Goal: Transaction & Acquisition: Book appointment/travel/reservation

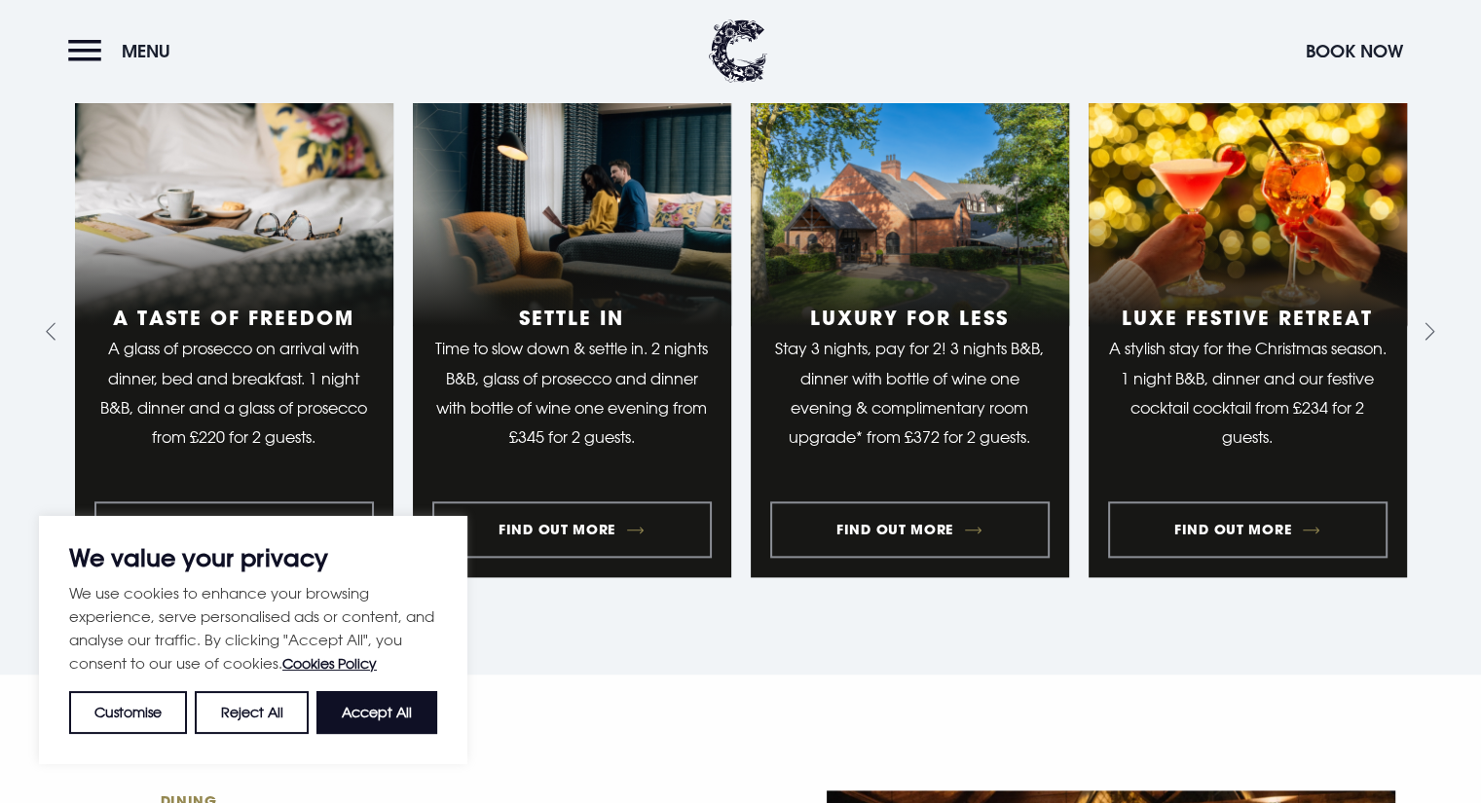
scroll to position [2031, 0]
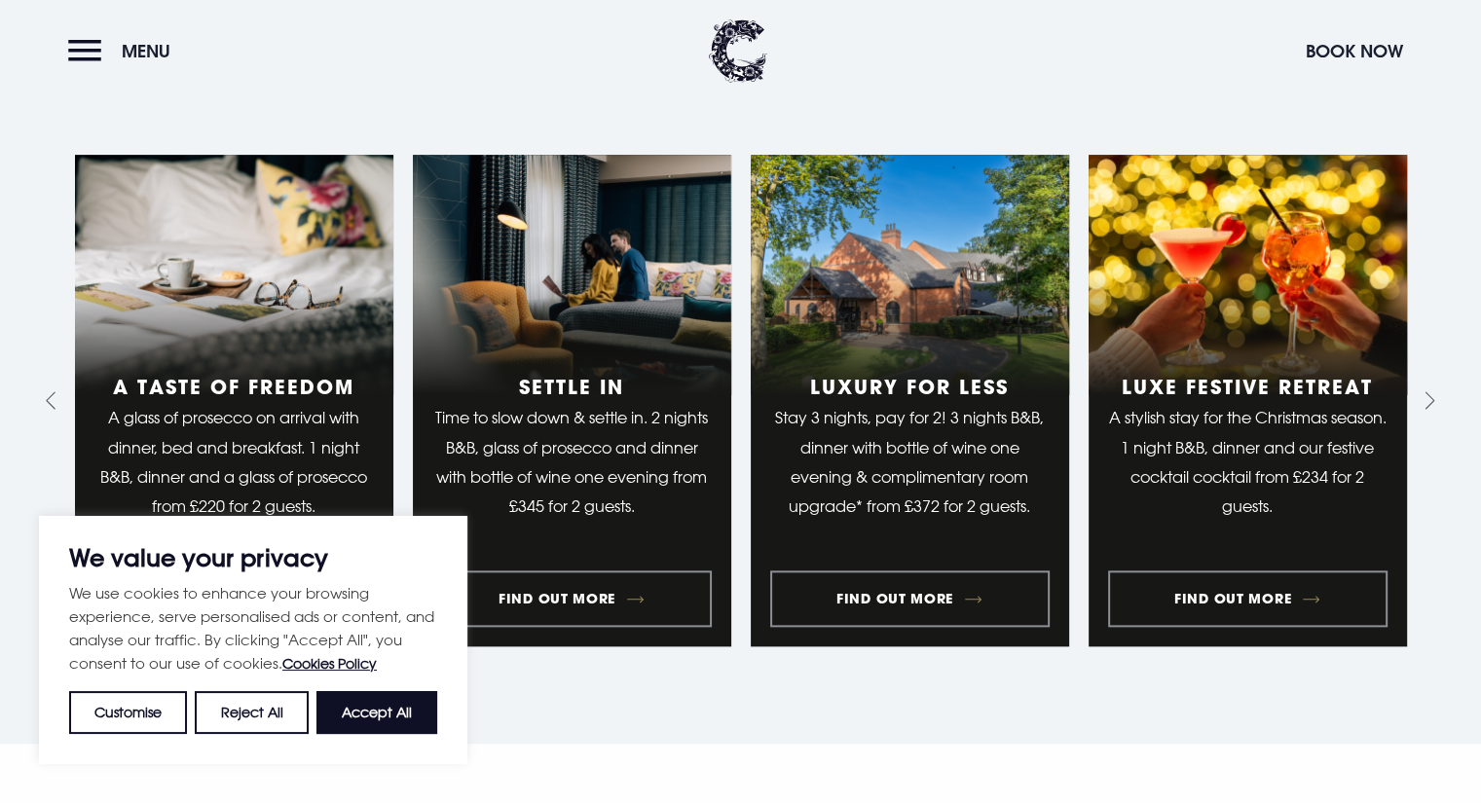
click at [377, 700] on button "Accept All" at bounding box center [376, 712] width 121 height 43
checkbox input "true"
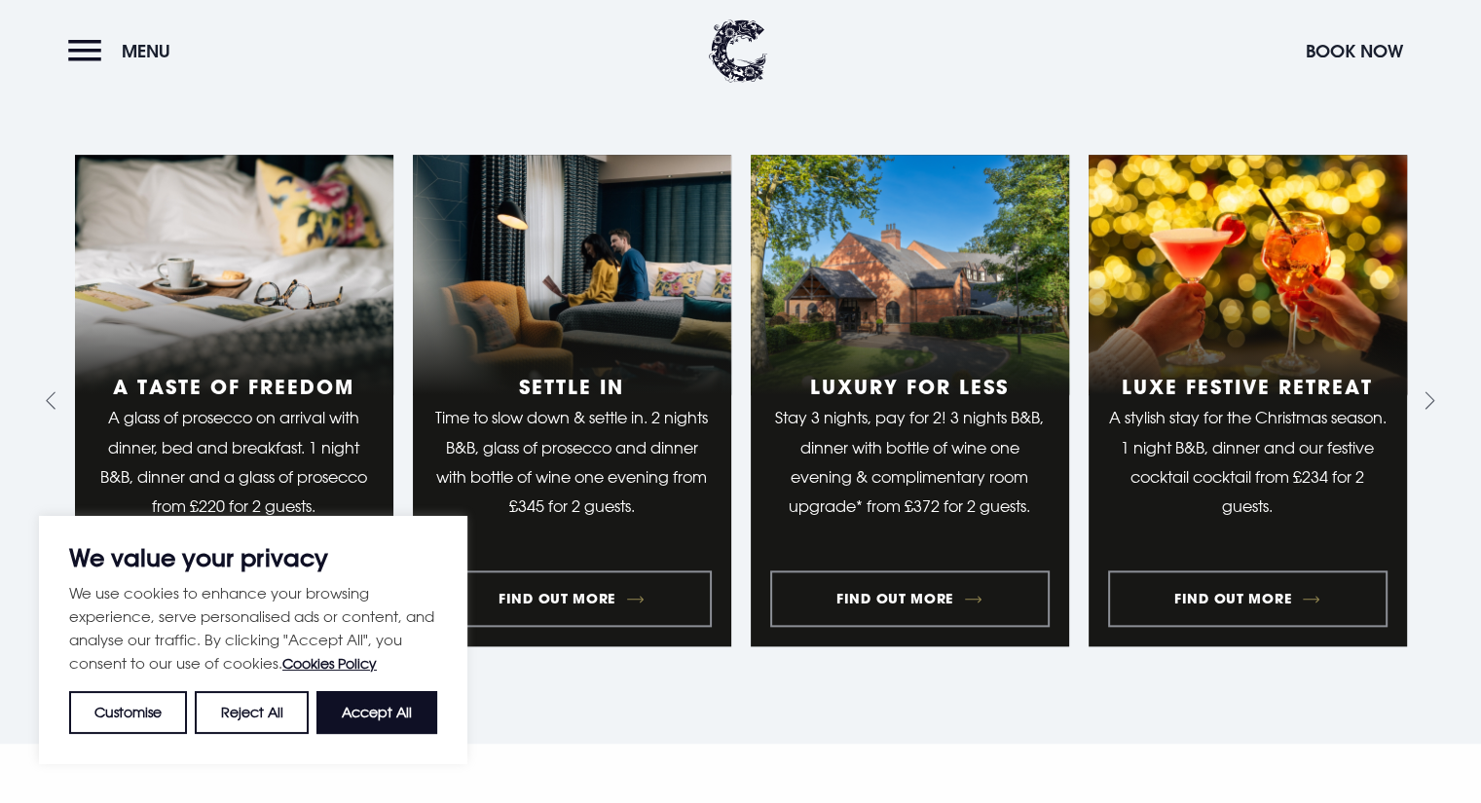
checkbox input "true"
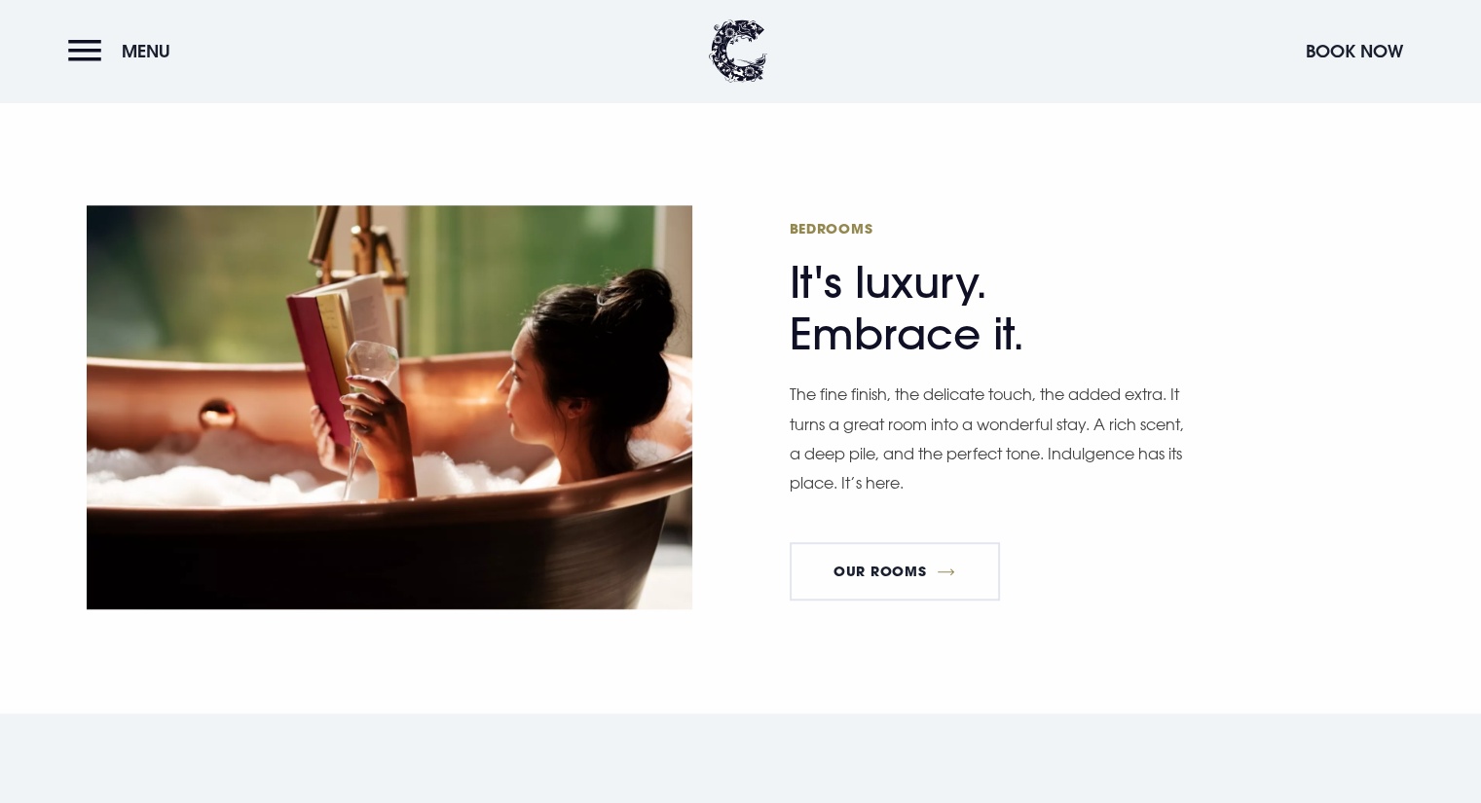
scroll to position [0, 0]
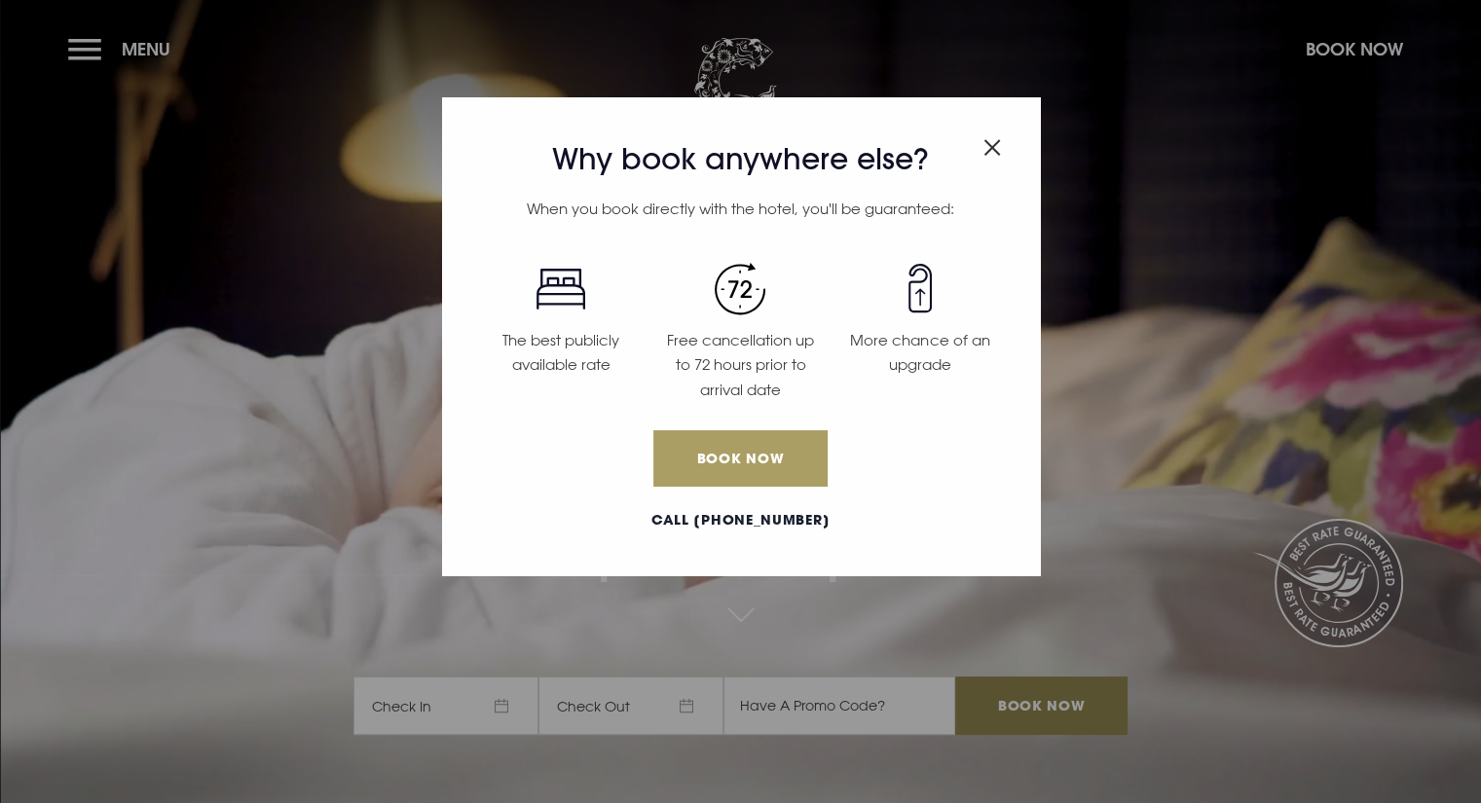
click at [684, 441] on link "Book Now" at bounding box center [739, 458] width 173 height 56
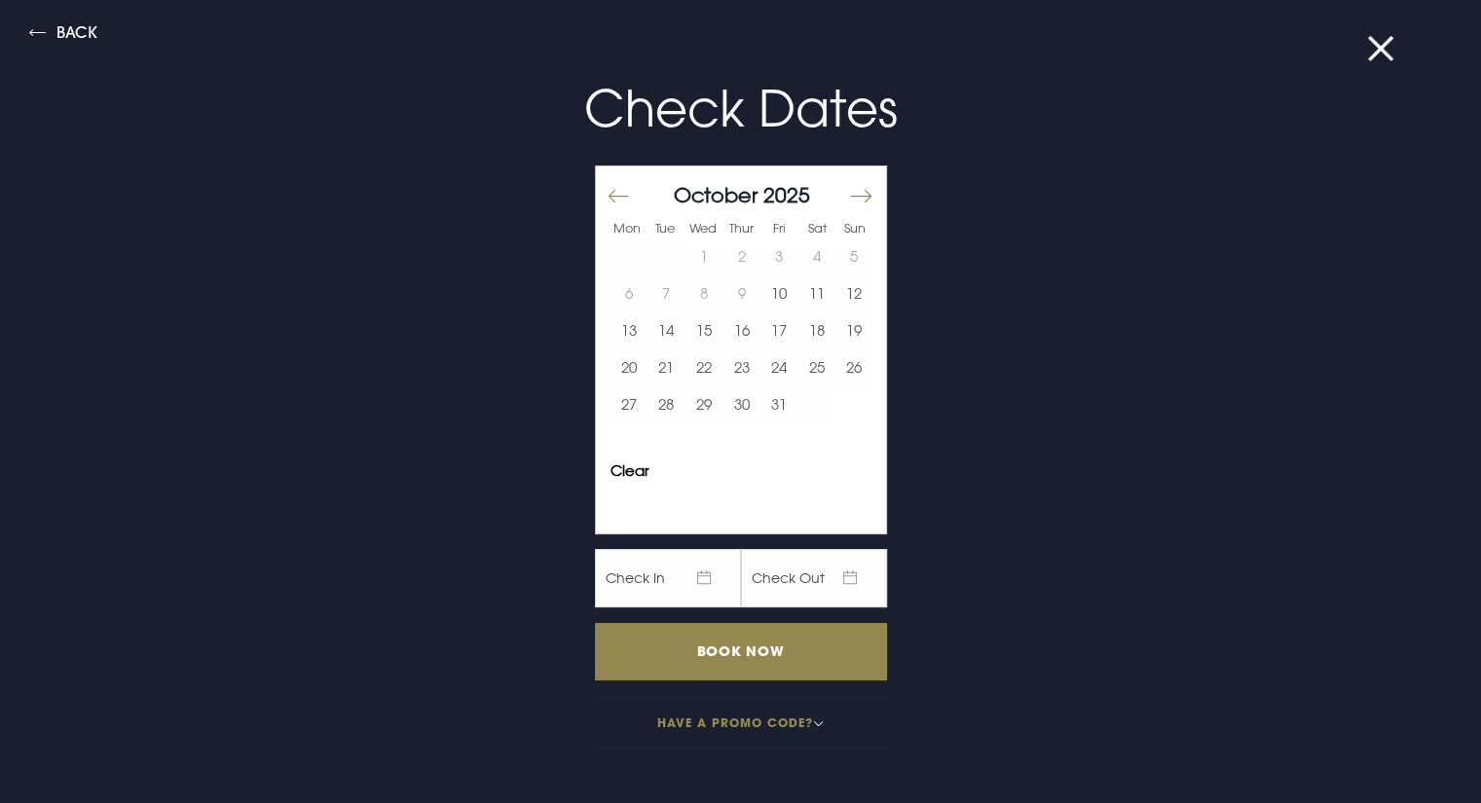
click at [828, 196] on div "October 2025" at bounding box center [742, 195] width 263 height 28
click at [852, 194] on button "Move forward to switch to the next month." at bounding box center [859, 195] width 23 height 41
click at [686, 374] on button "19" at bounding box center [705, 368] width 38 height 37
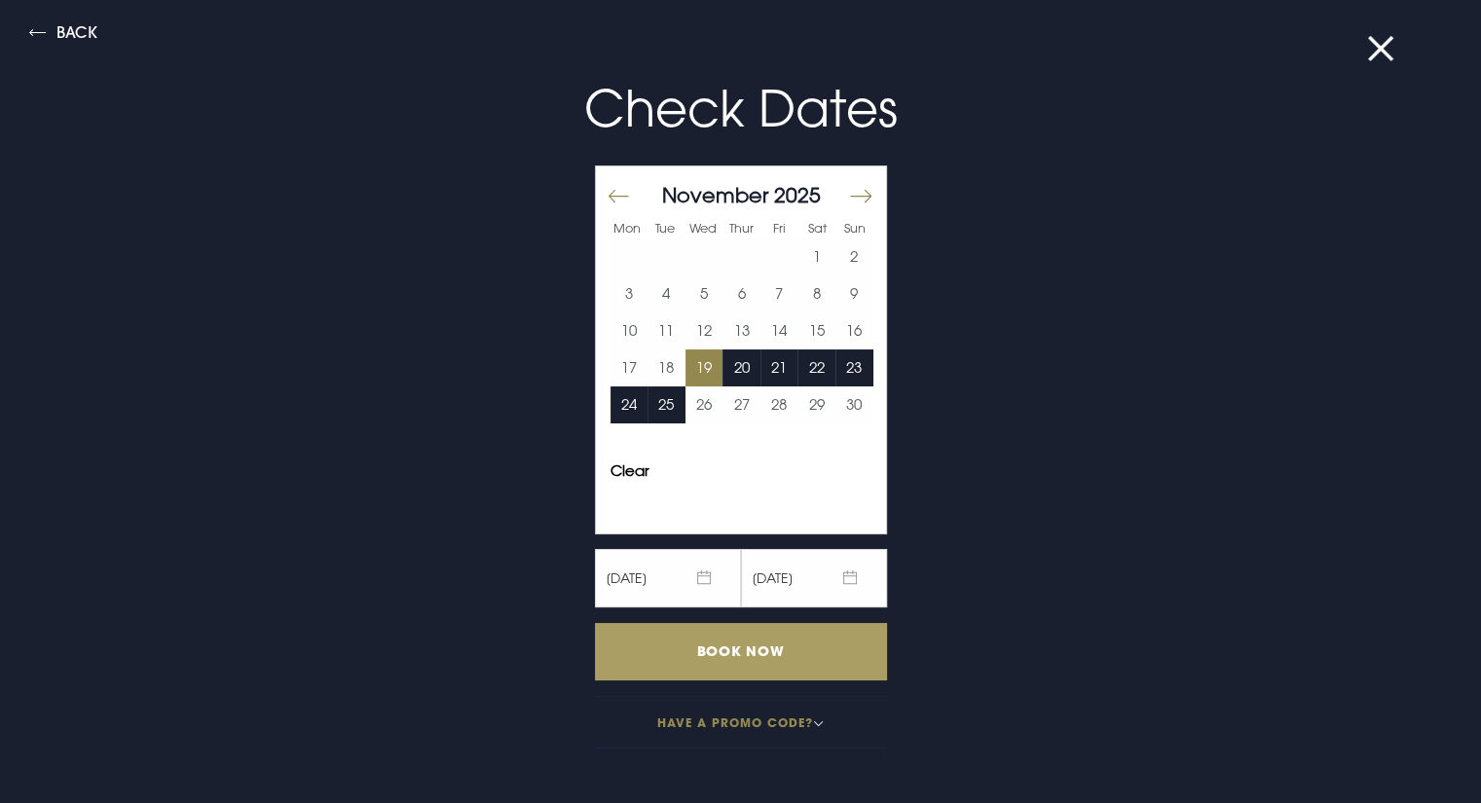
click at [744, 663] on input "Book Now" at bounding box center [741, 651] width 292 height 57
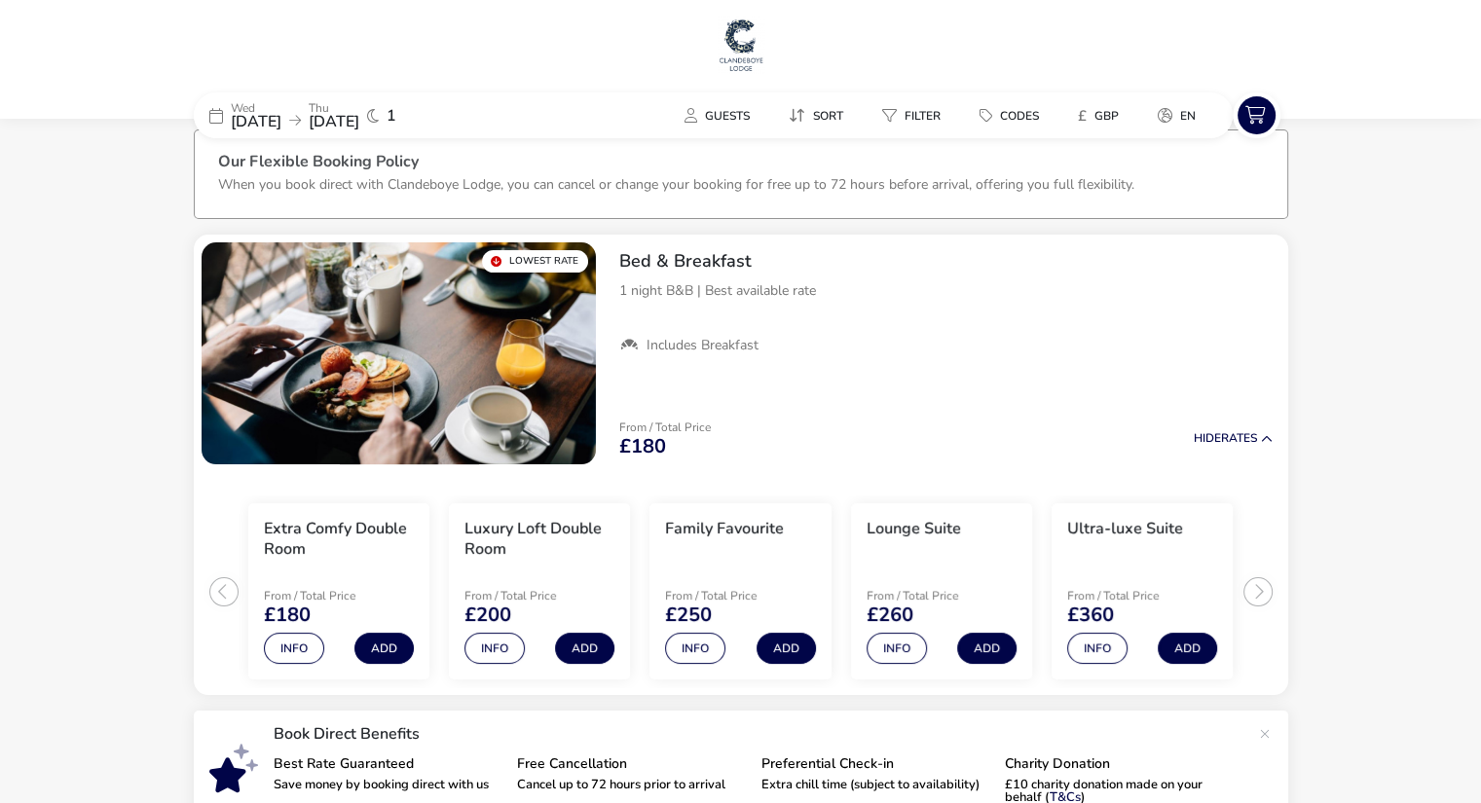
scroll to position [20, 0]
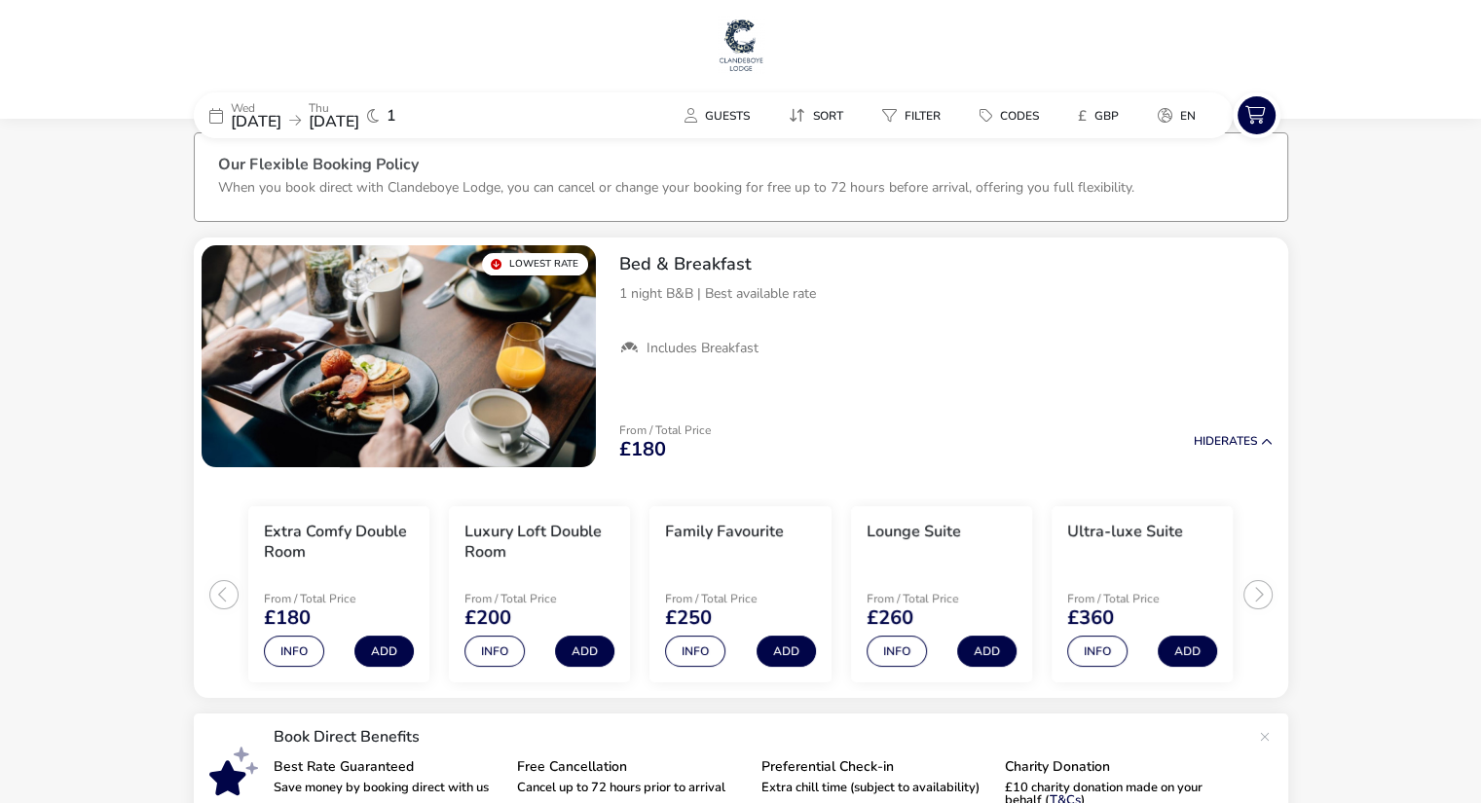
click at [545, 263] on div "Lowest Rate" at bounding box center [535, 264] width 106 height 22
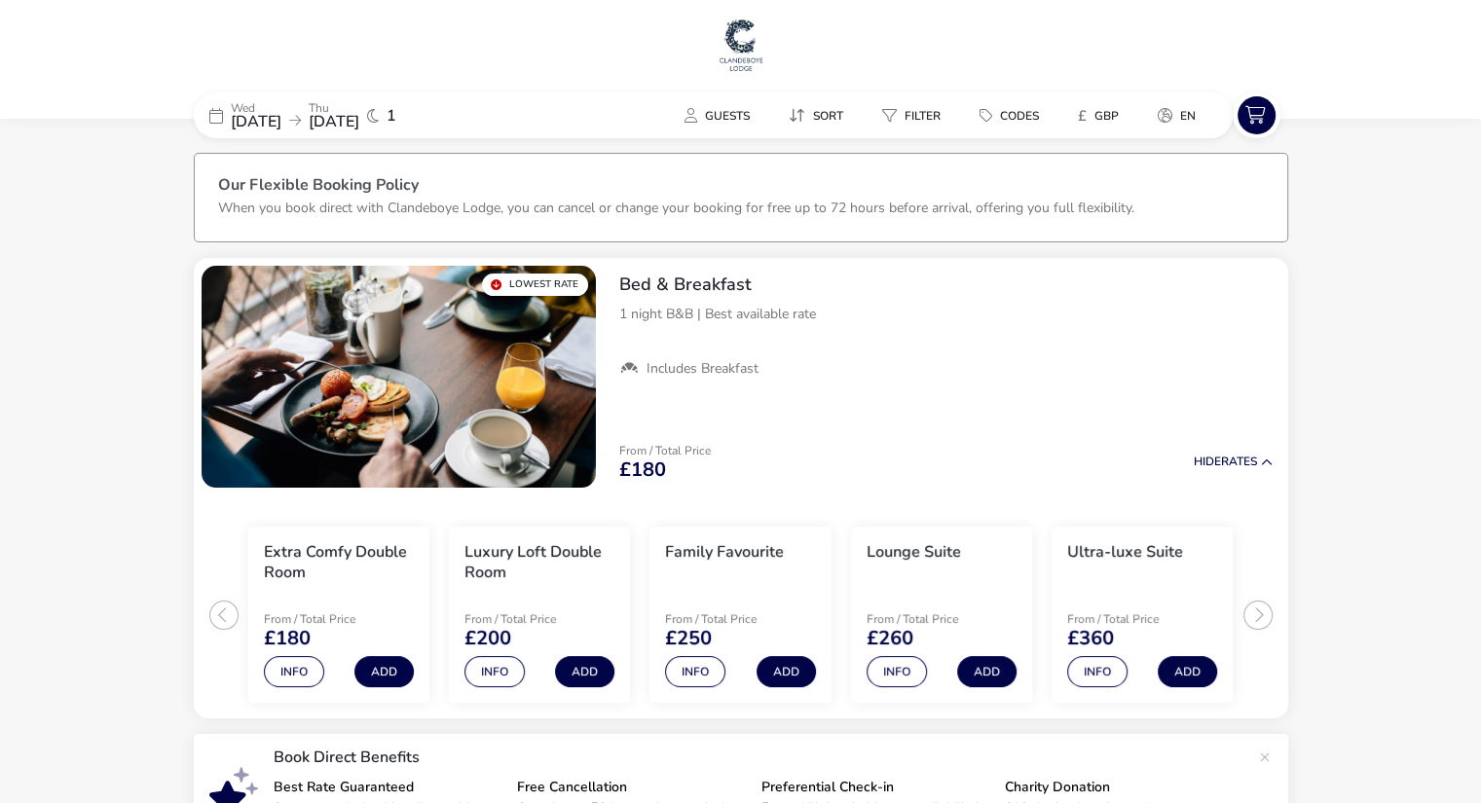
click at [751, 34] on img at bounding box center [741, 45] width 49 height 58
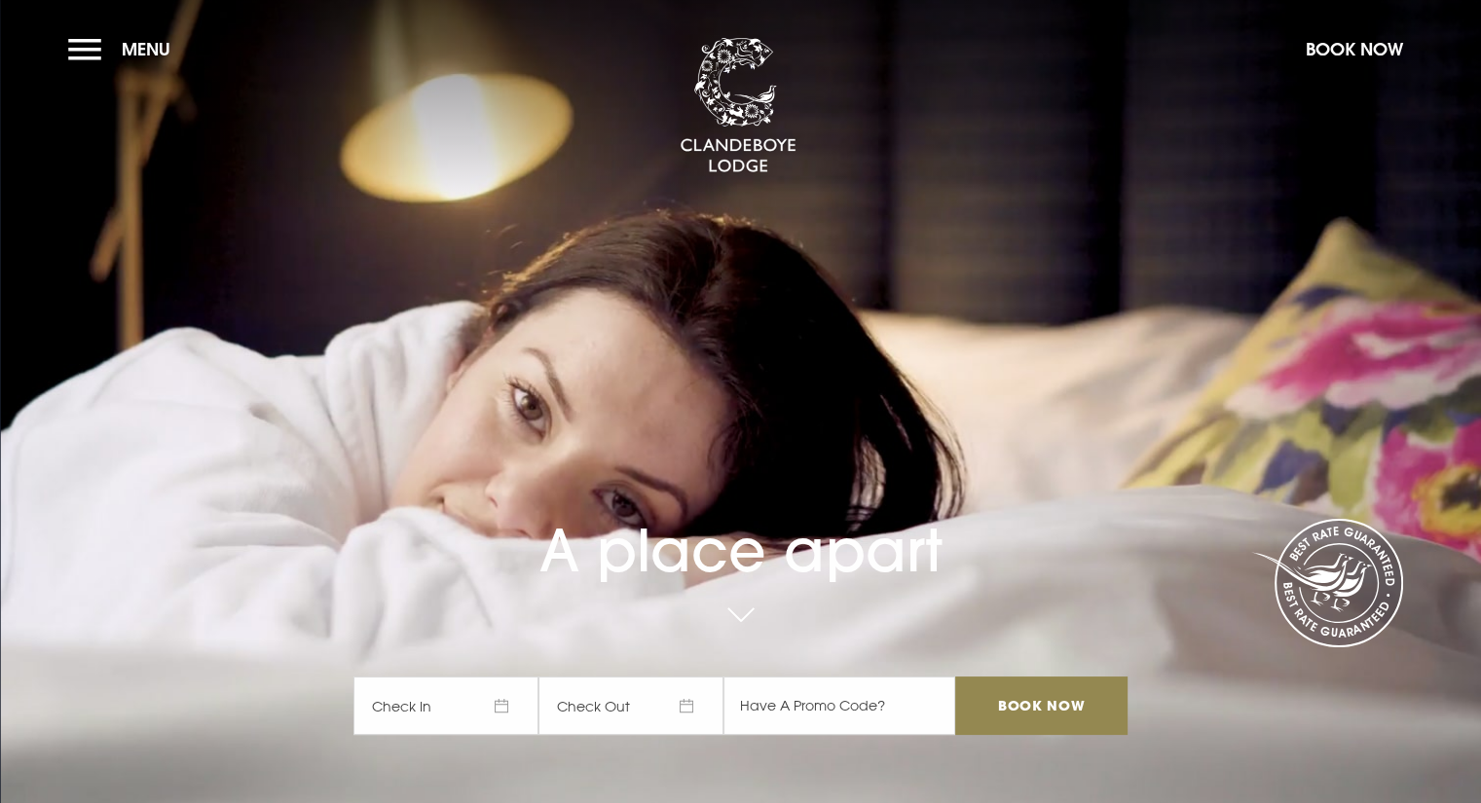
click at [127, 56] on span "Menu" at bounding box center [146, 49] width 49 height 22
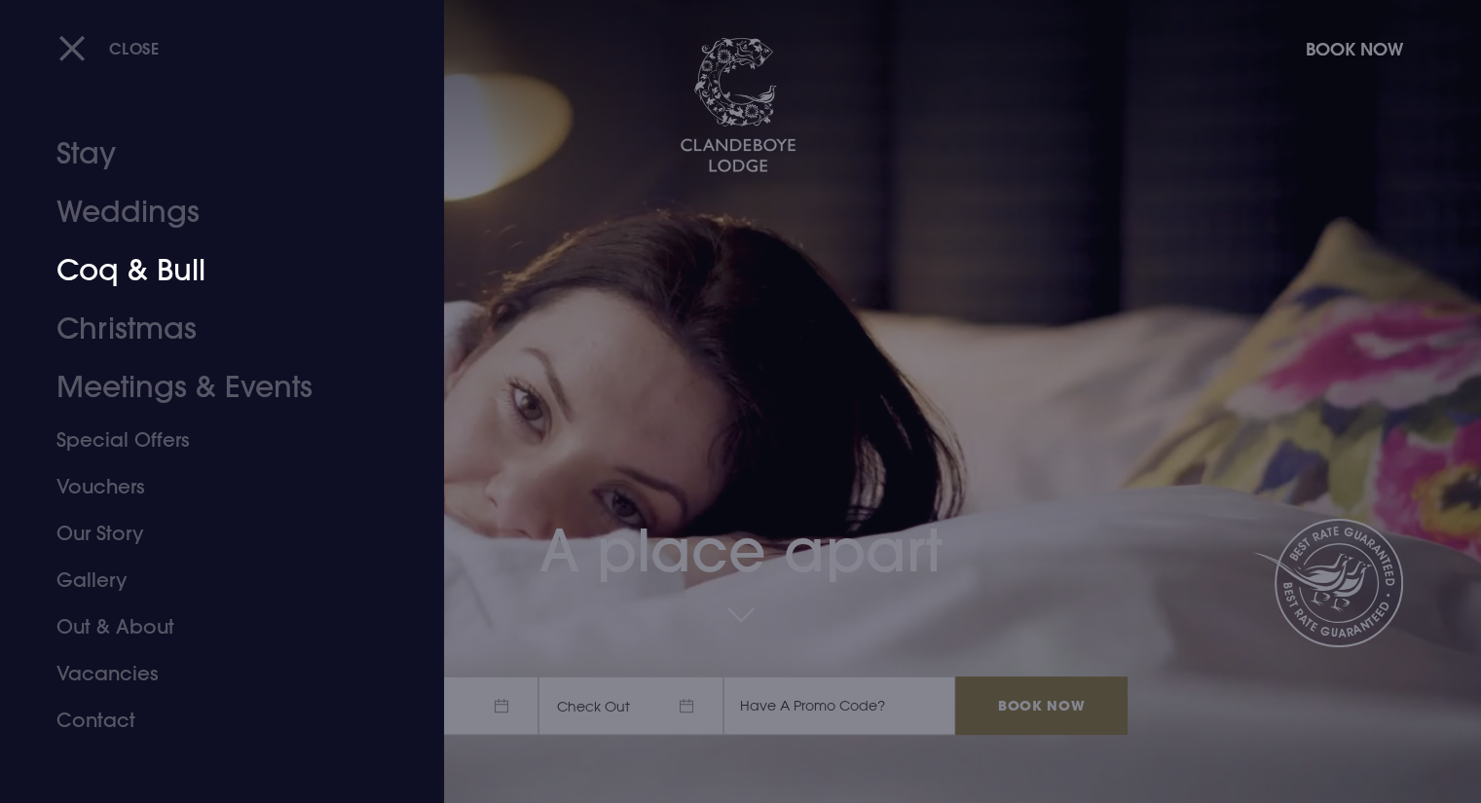
click at [118, 282] on link "Coq & Bull" at bounding box center [210, 270] width 308 height 58
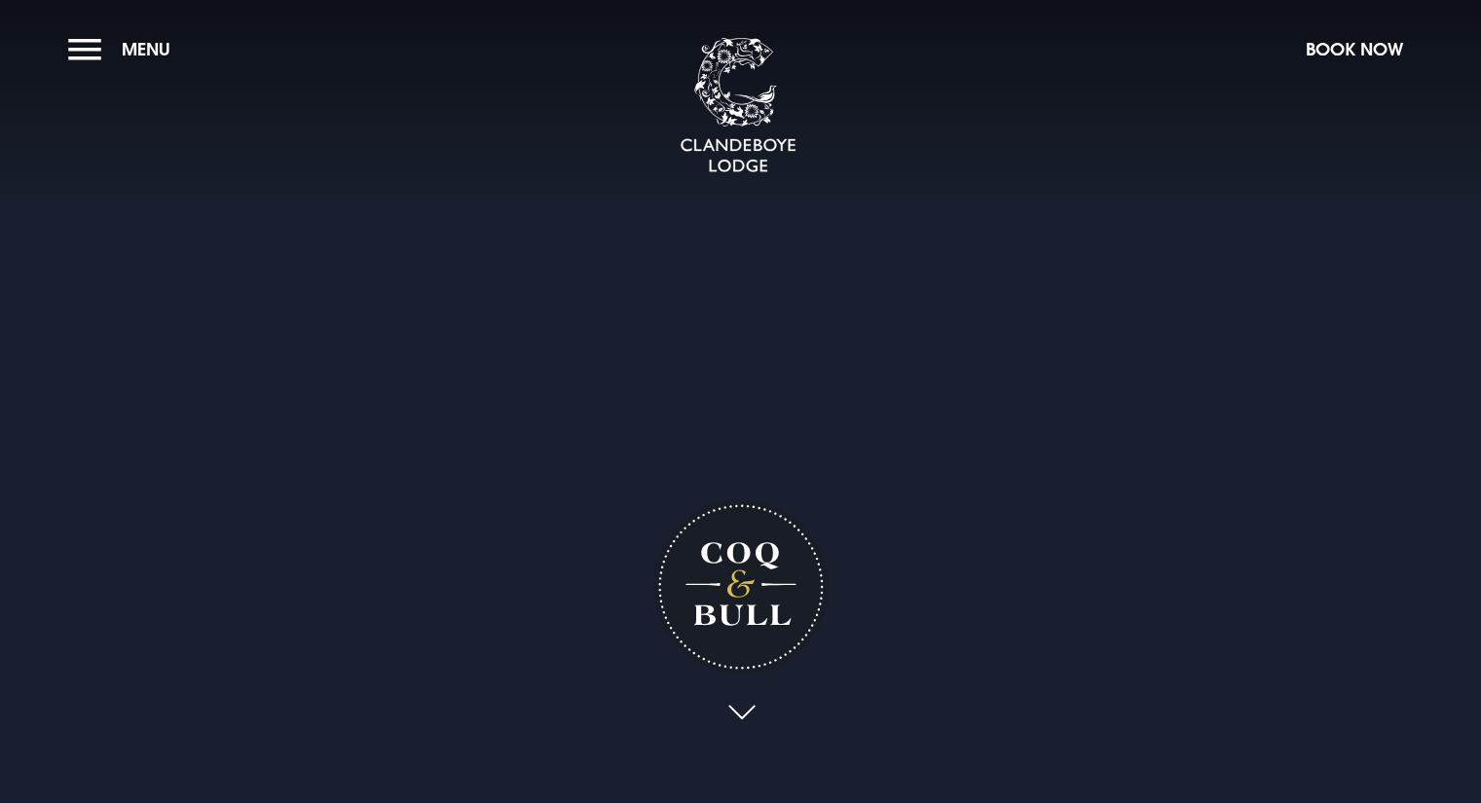
click at [755, 668] on h1 "Coq & Bull" at bounding box center [740, 587] width 174 height 174
click at [748, 706] on link at bounding box center [741, 713] width 45 height 43
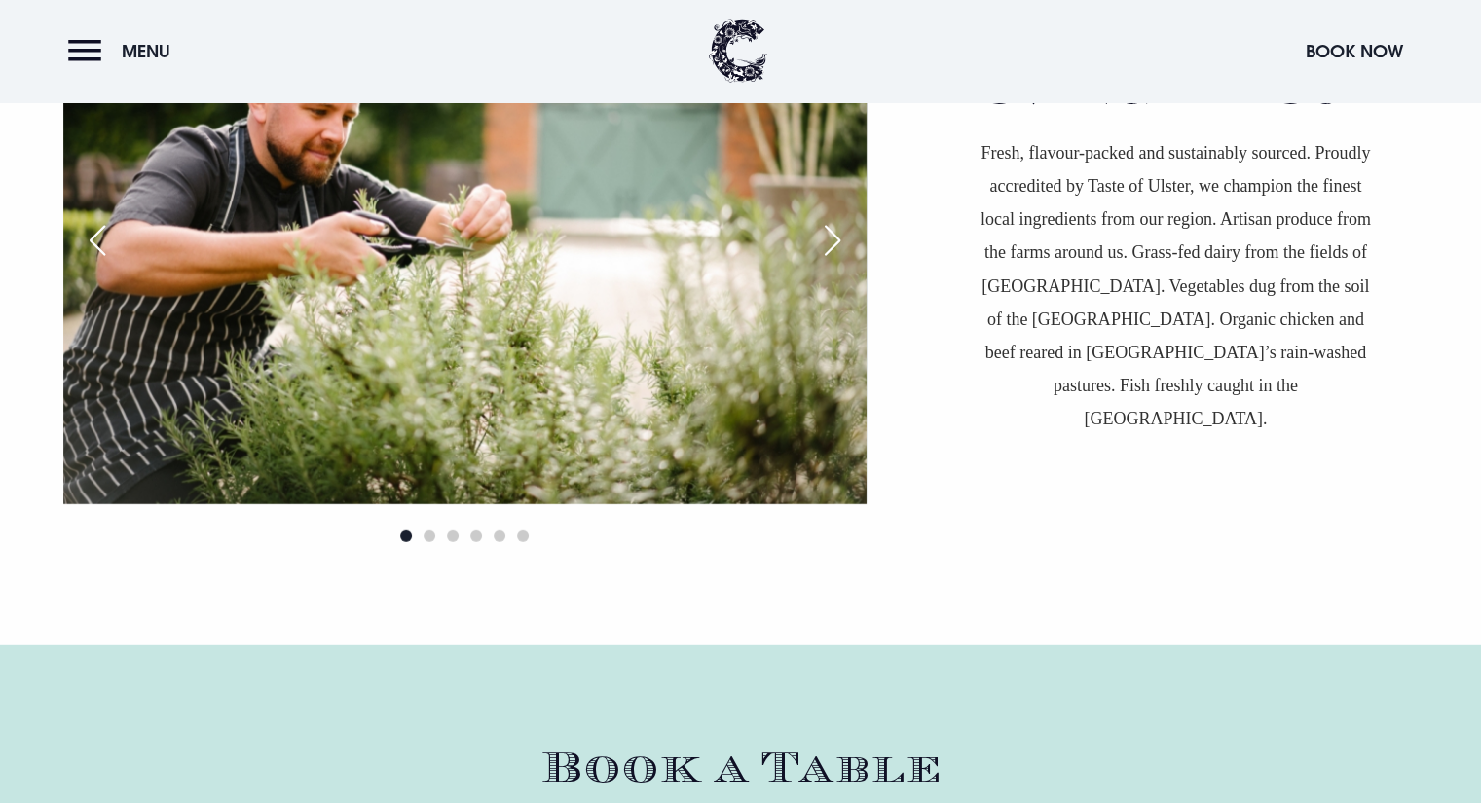
scroll to position [5230, 0]
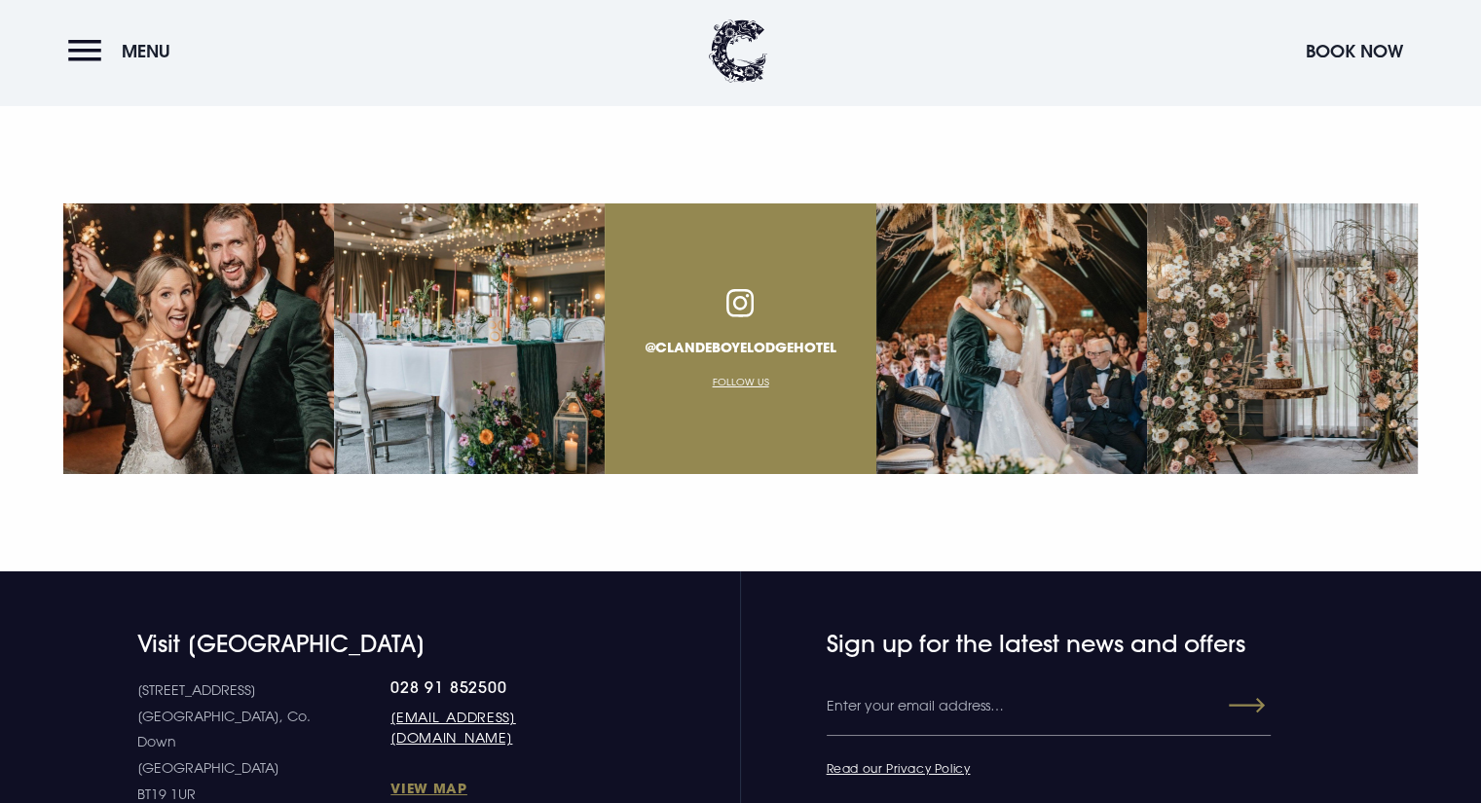
scroll to position [7303, 0]
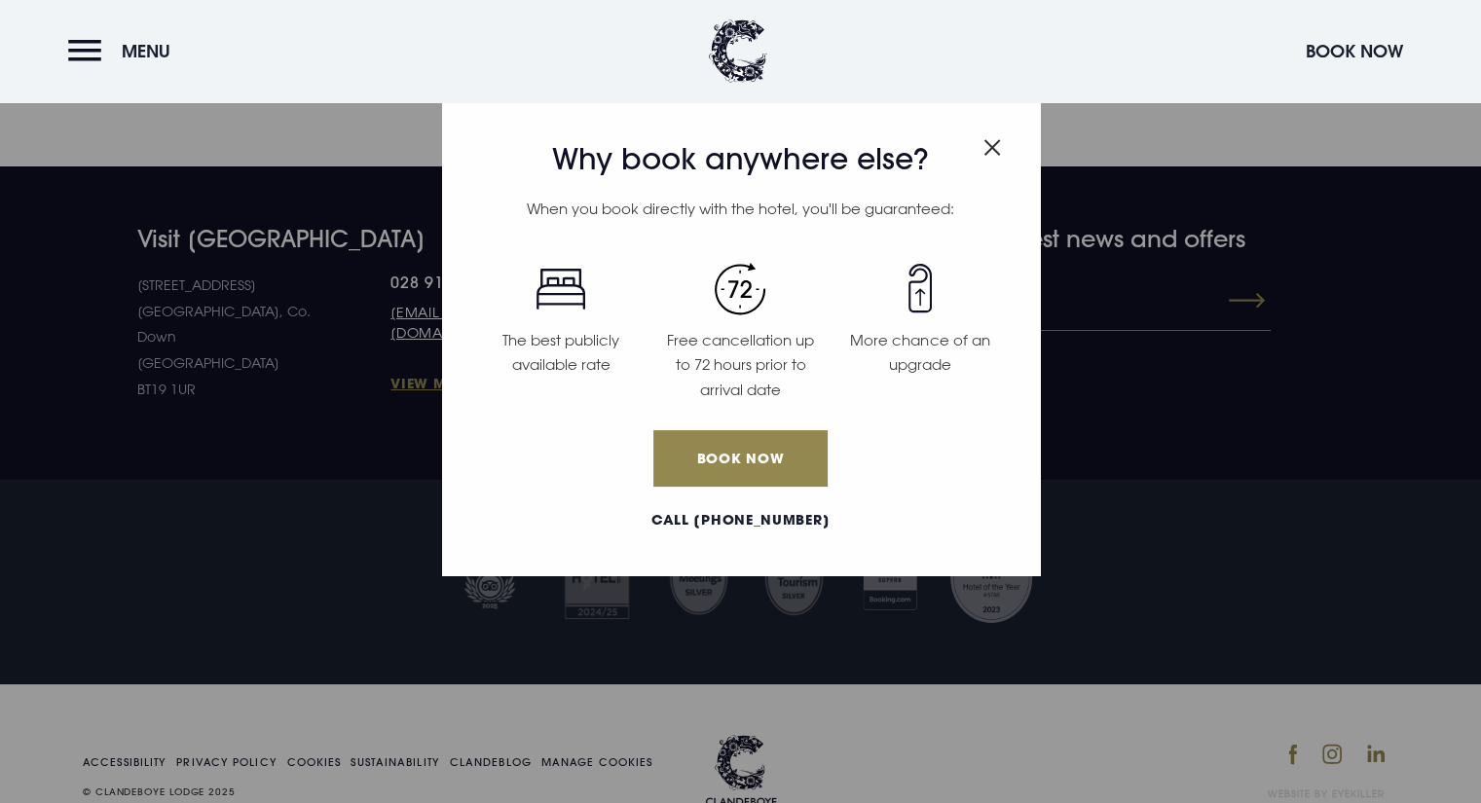
click at [989, 149] on img "Close modal" at bounding box center [993, 147] width 18 height 17
